Goal: Task Accomplishment & Management: Manage account settings

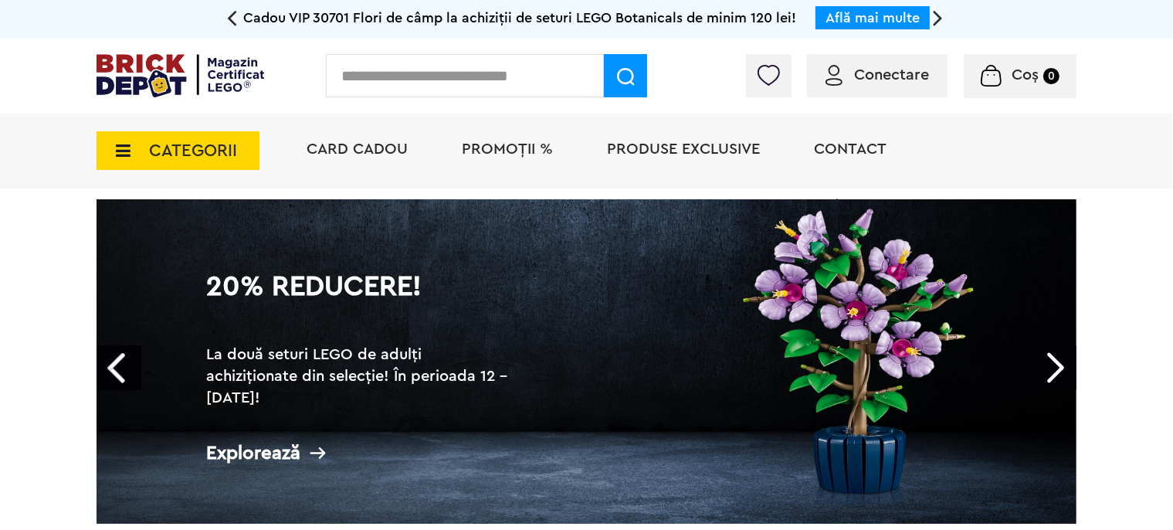
click at [469, 67] on input "text" at bounding box center [465, 75] width 278 height 43
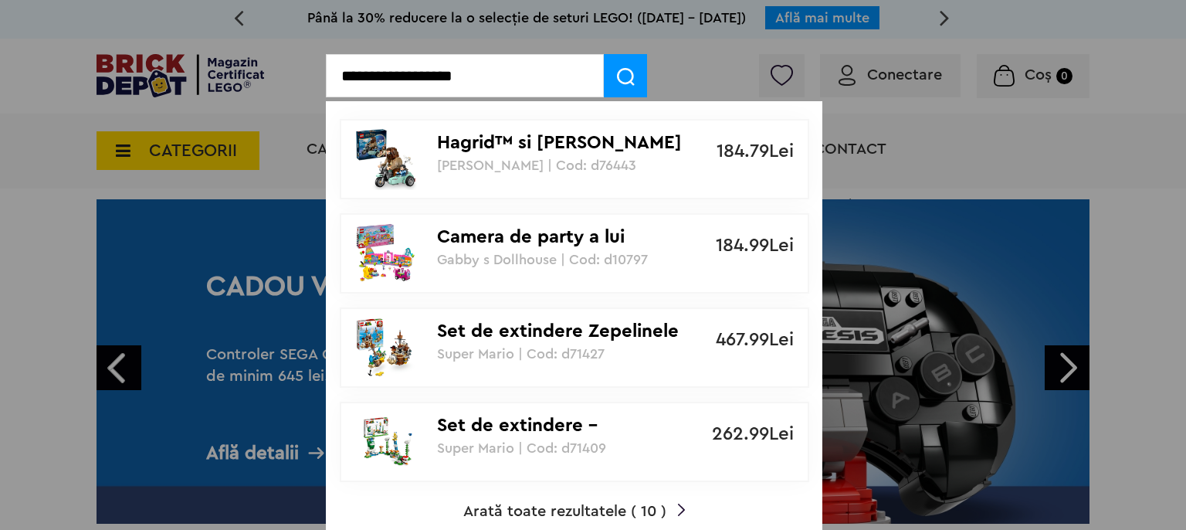
type input "**********"
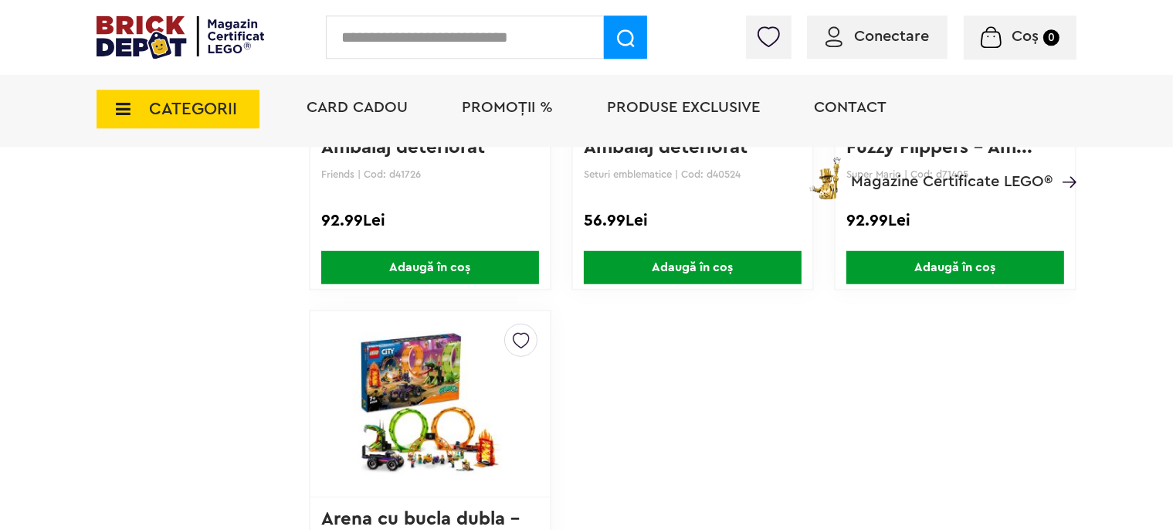
scroll to position [1261, 0]
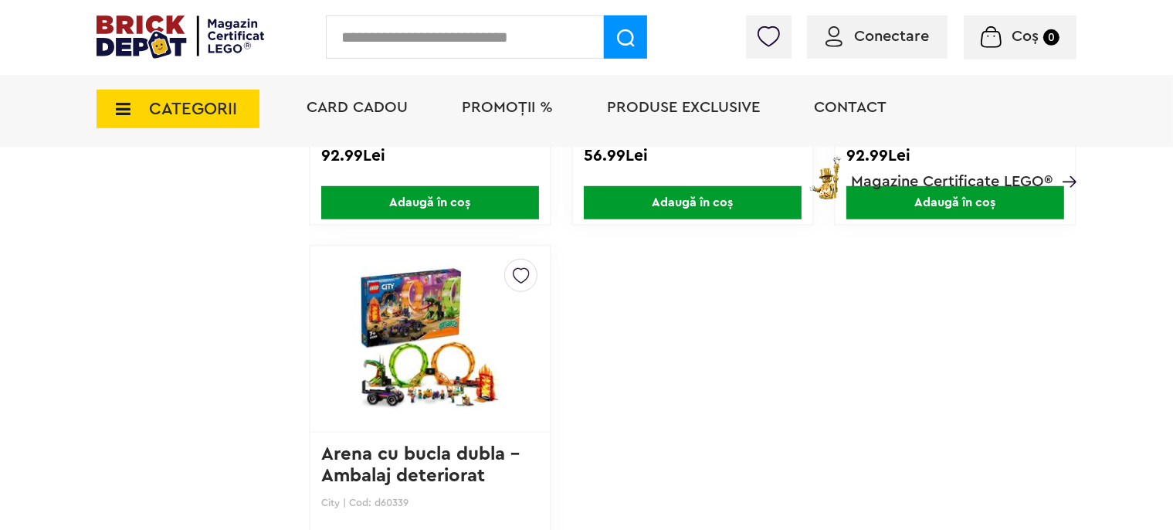
click at [116, 117] on icon at bounding box center [119, 108] width 24 height 17
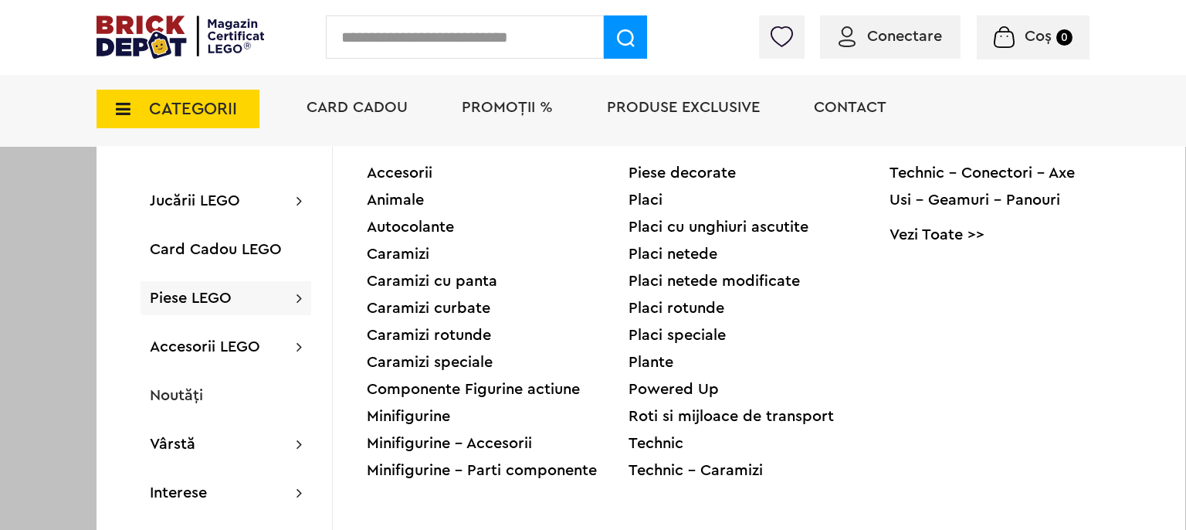
click at [422, 412] on div "Minifigurine" at bounding box center [498, 415] width 262 height 15
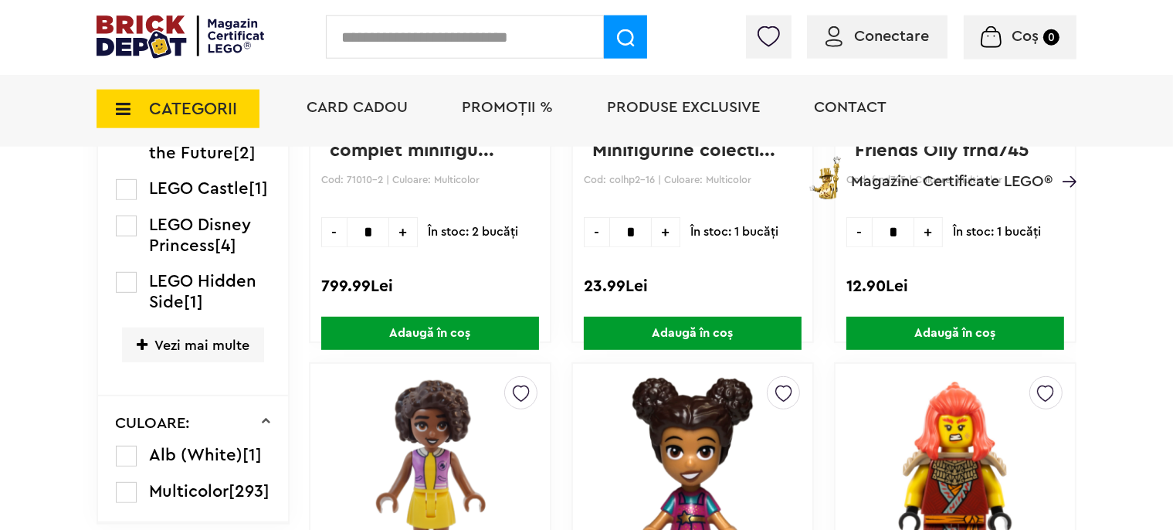
scroll to position [767, 0]
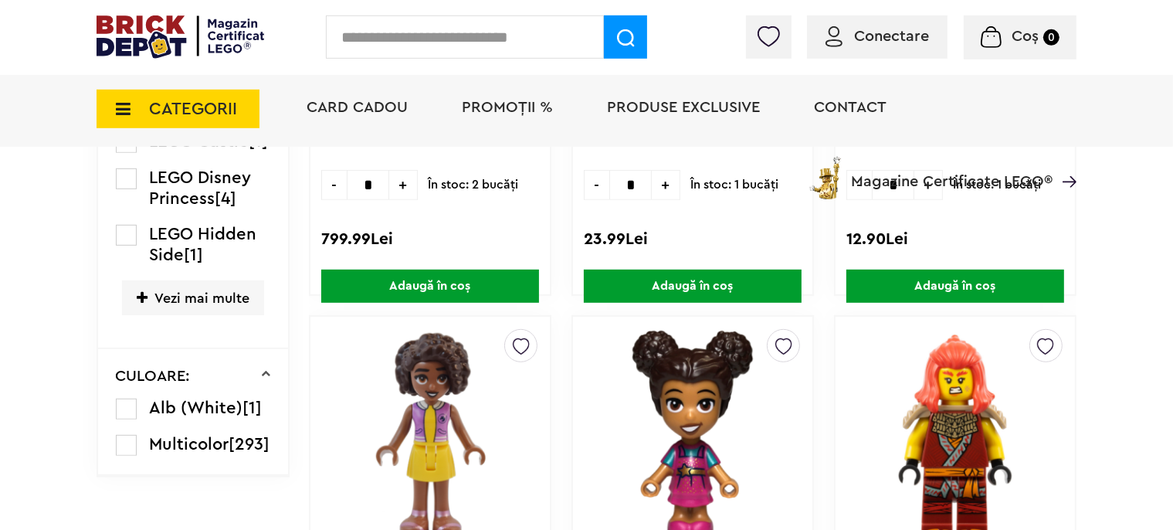
click at [205, 307] on span "Vezi mai multe" at bounding box center [193, 297] width 142 height 35
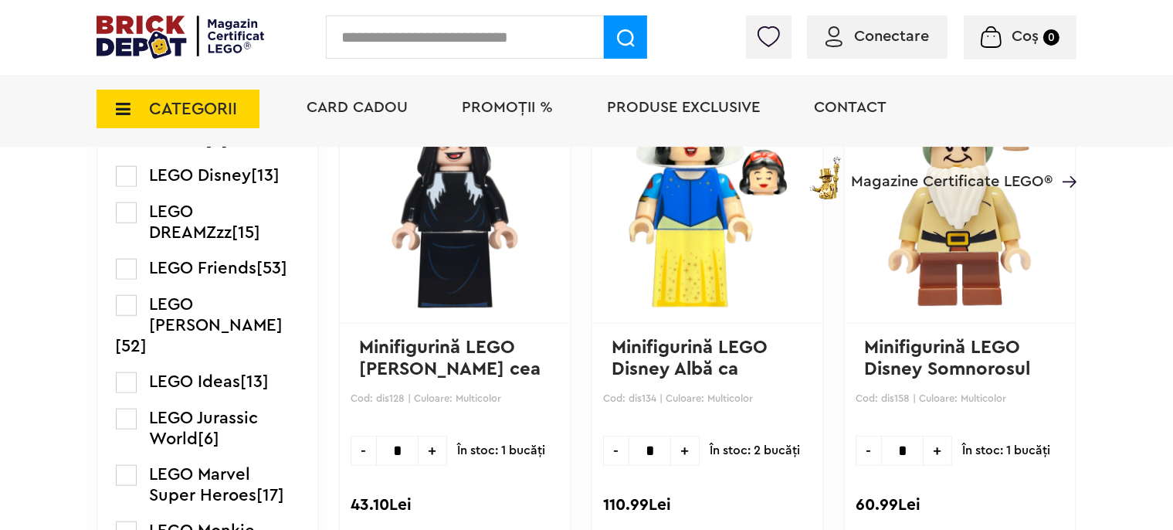
scroll to position [1393, 0]
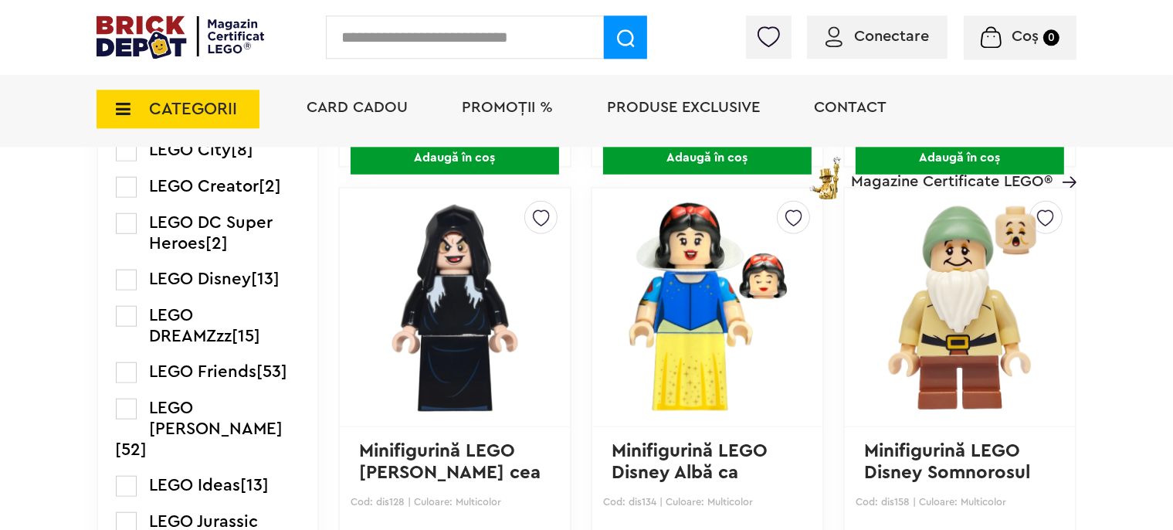
click at [882, 39] on div "Coș Nu ai nimic în coș Conectare Descoperă noutățile" at bounding box center [958, 40] width 236 height 15
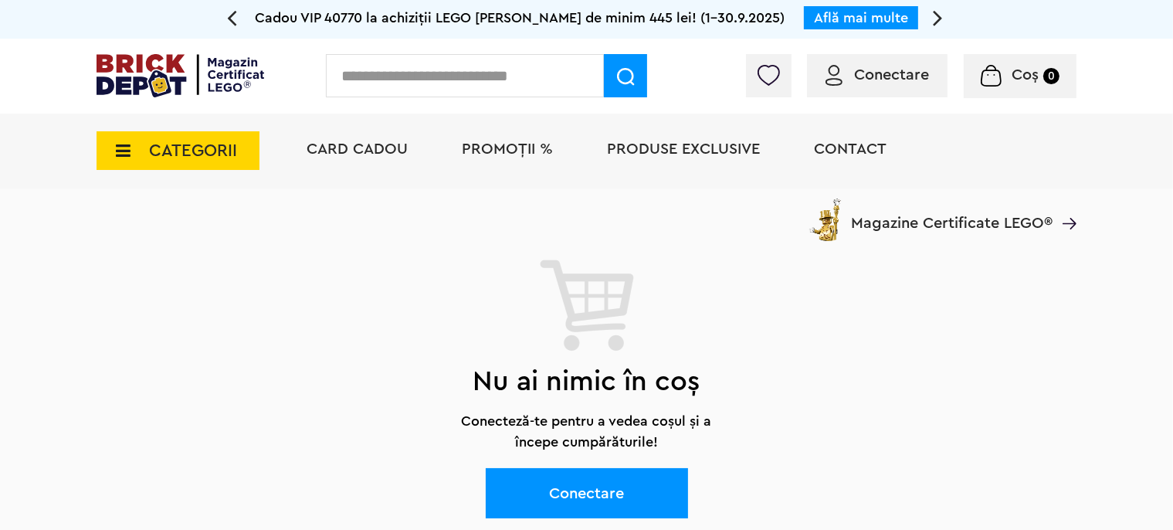
click at [889, 77] on span "Conectare" at bounding box center [891, 74] width 75 height 15
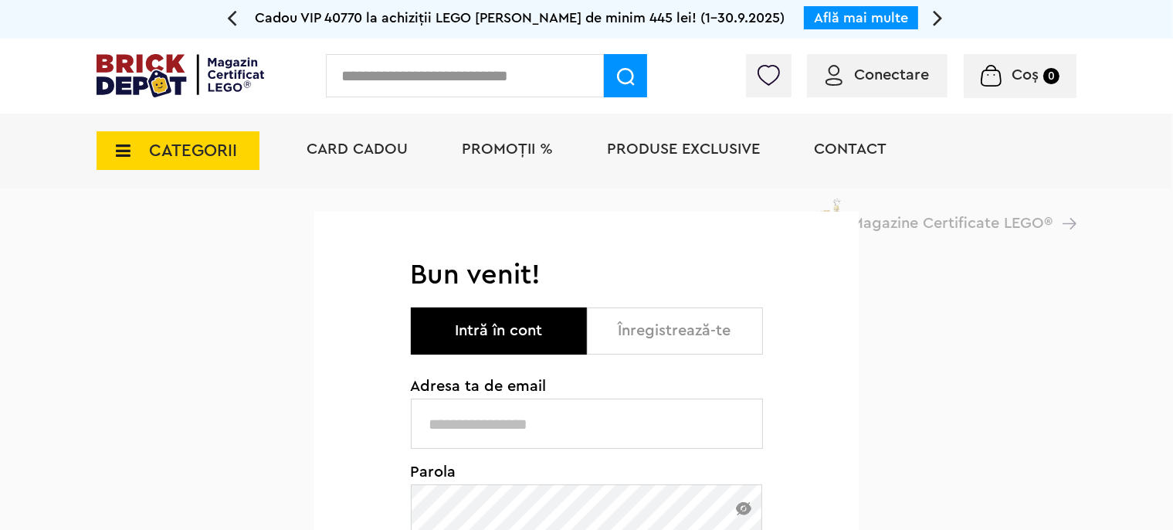
click at [540, 416] on input "text" at bounding box center [587, 423] width 352 height 50
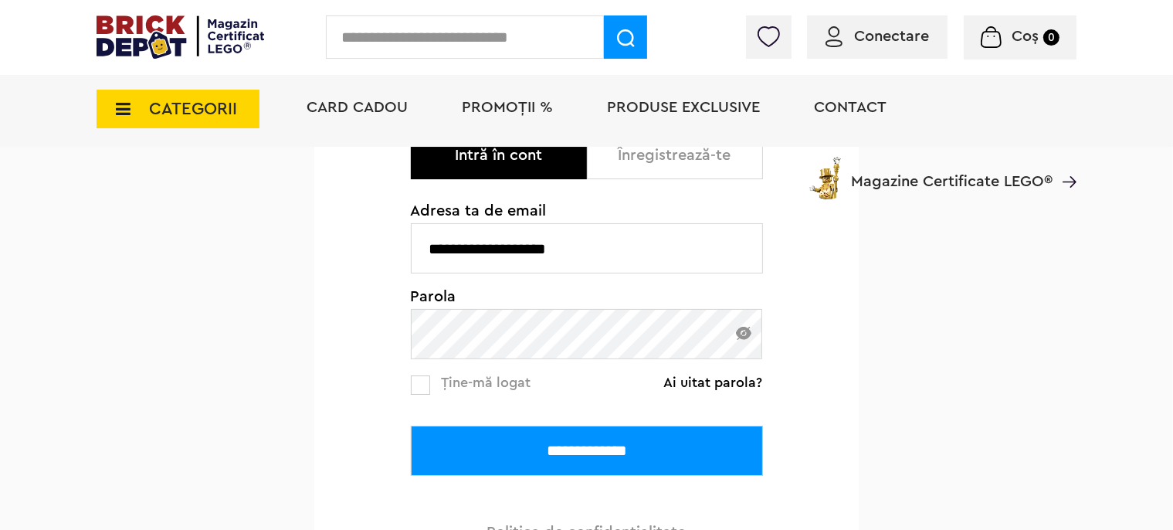
scroll to position [233, 0]
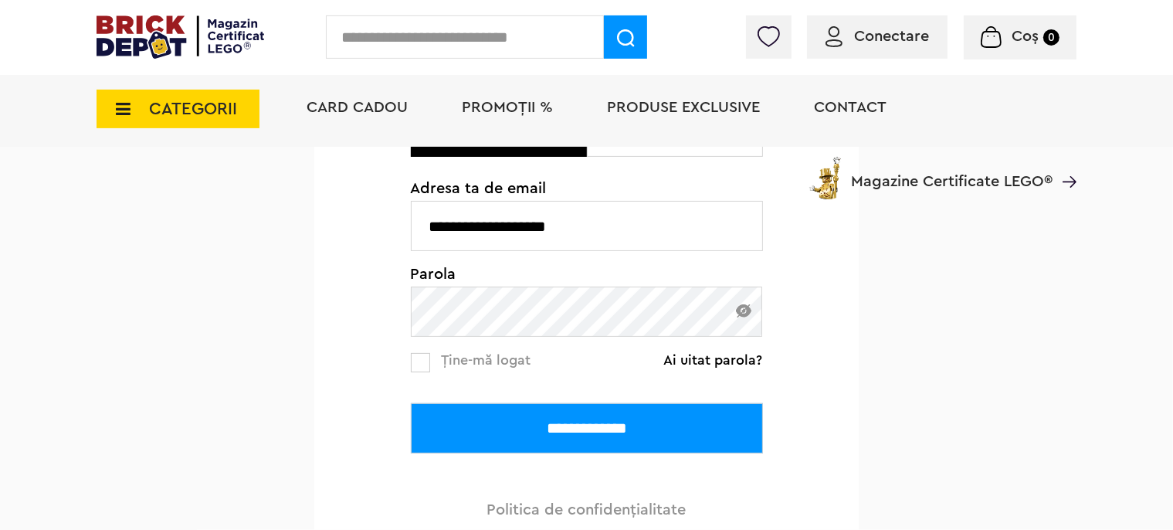
type input "**********"
click at [546, 427] on input "**********" at bounding box center [587, 428] width 352 height 50
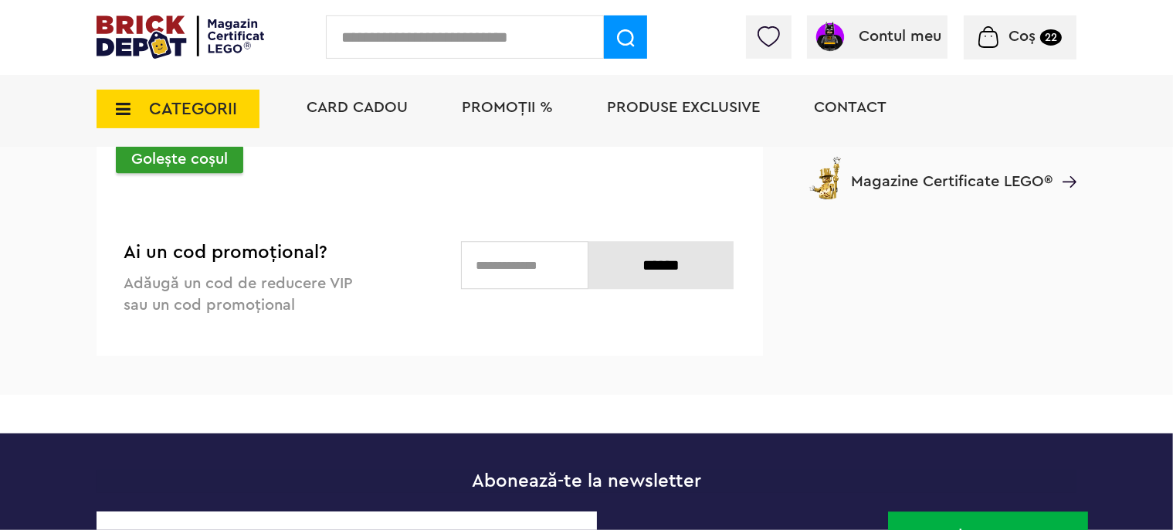
scroll to position [4256, 0]
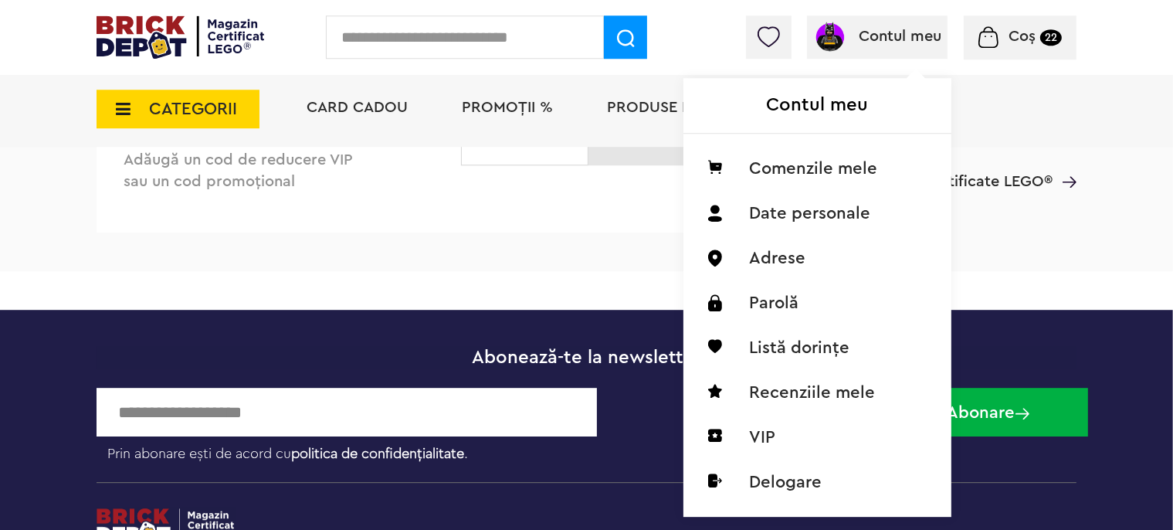
click at [866, 38] on span "Contul meu" at bounding box center [900, 36] width 83 height 15
